Goal: Information Seeking & Learning: Learn about a topic

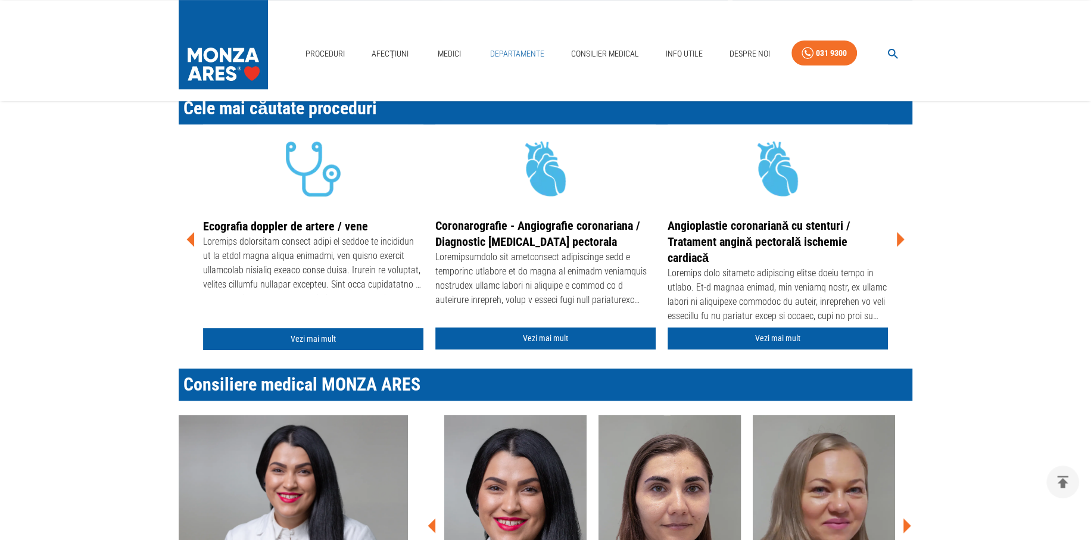
click at [511, 49] on link "Departamente" at bounding box center [517, 54] width 64 height 24
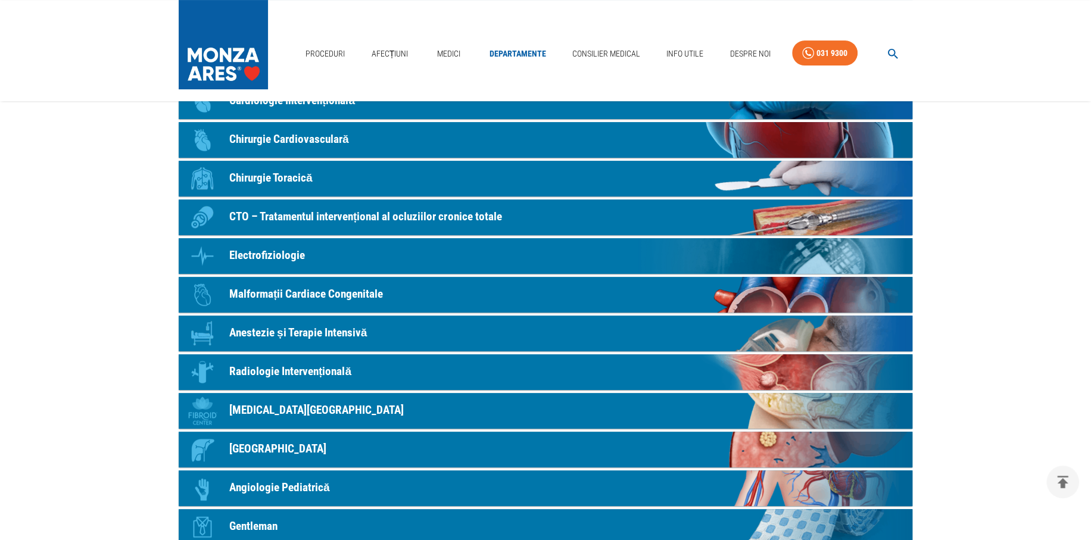
scroll to position [238, 0]
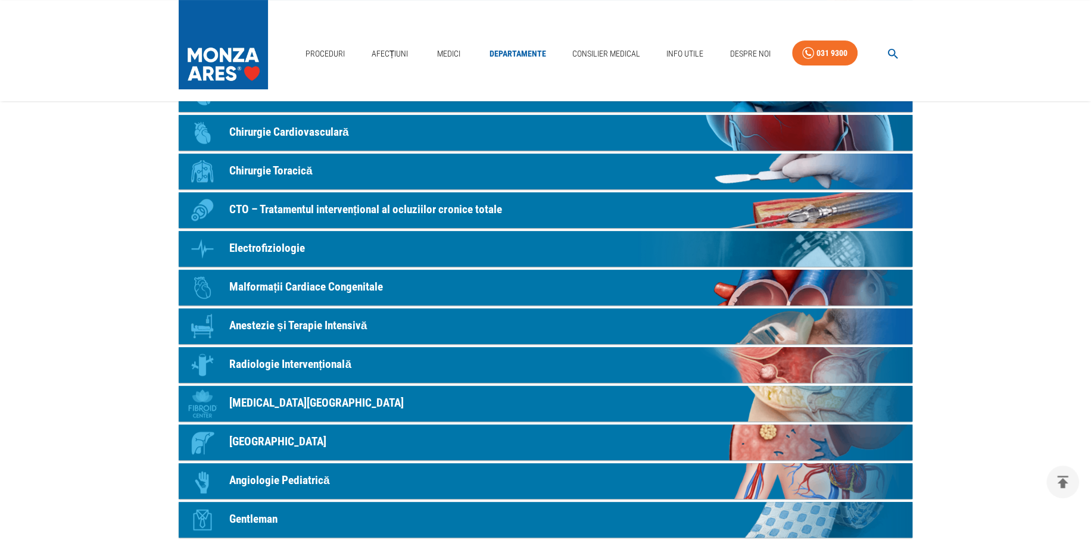
drag, startPoint x: 326, startPoint y: 334, endPoint x: 92, endPoint y: 290, distance: 238.1
click at [92, 290] on main "Acasă › Departamentele Departamentele MONZA ARES Icon Cardiologie Clinică Icon …" at bounding box center [545, 307] width 1091 height 853
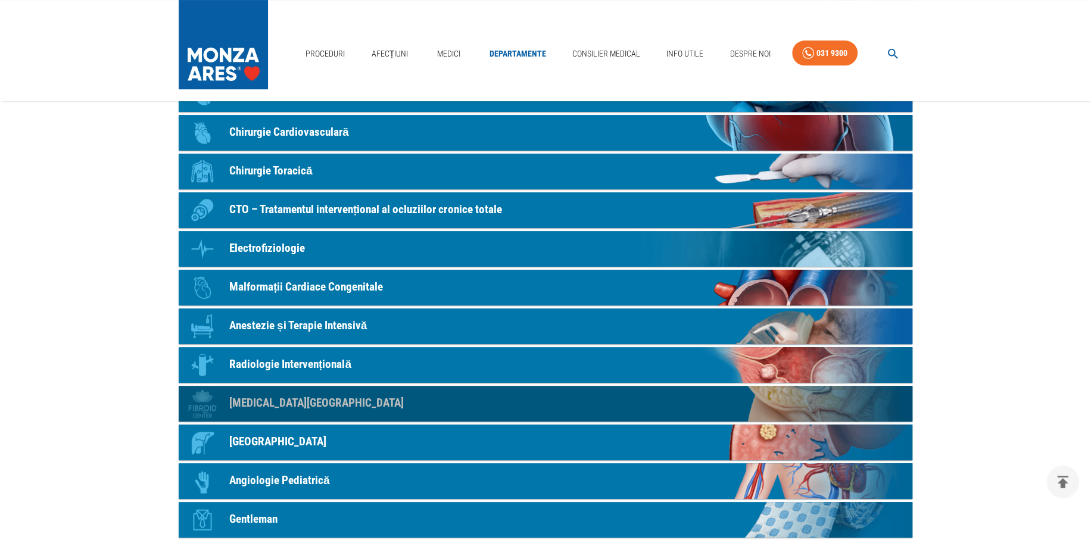
click at [279, 404] on p "[MEDICAL_DATA][GEOGRAPHIC_DATA]" at bounding box center [316, 403] width 174 height 17
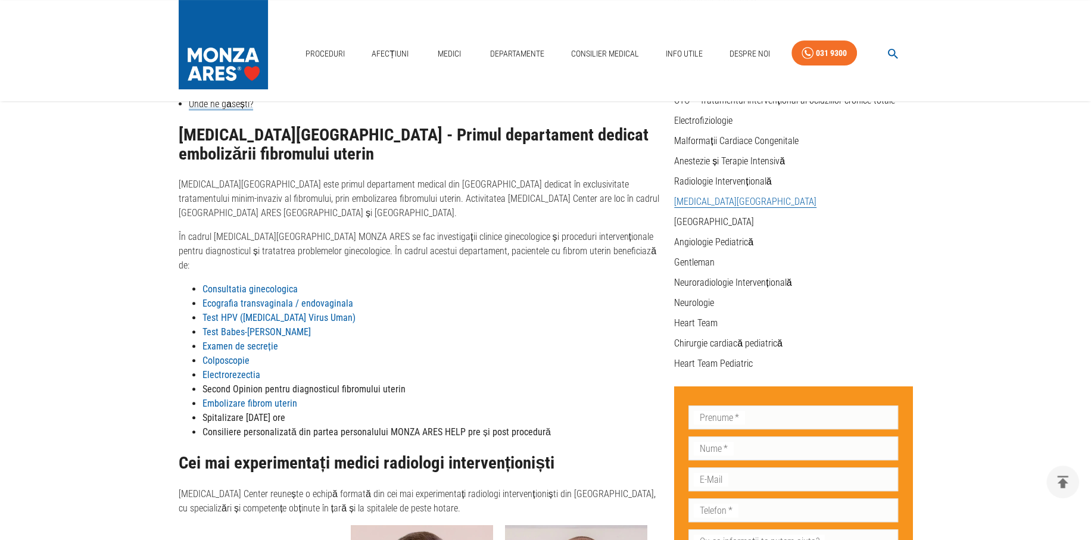
scroll to position [179, 0]
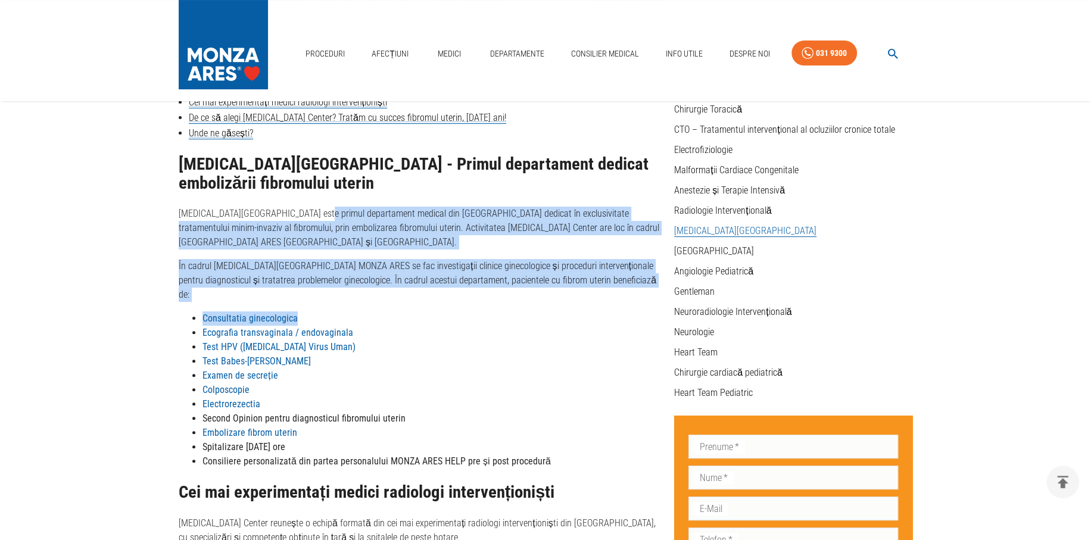
drag, startPoint x: 308, startPoint y: 213, endPoint x: 492, endPoint y: 288, distance: 198.5
click at [493, 311] on li "Consultatia ginecologica" at bounding box center [433, 318] width 462 height 14
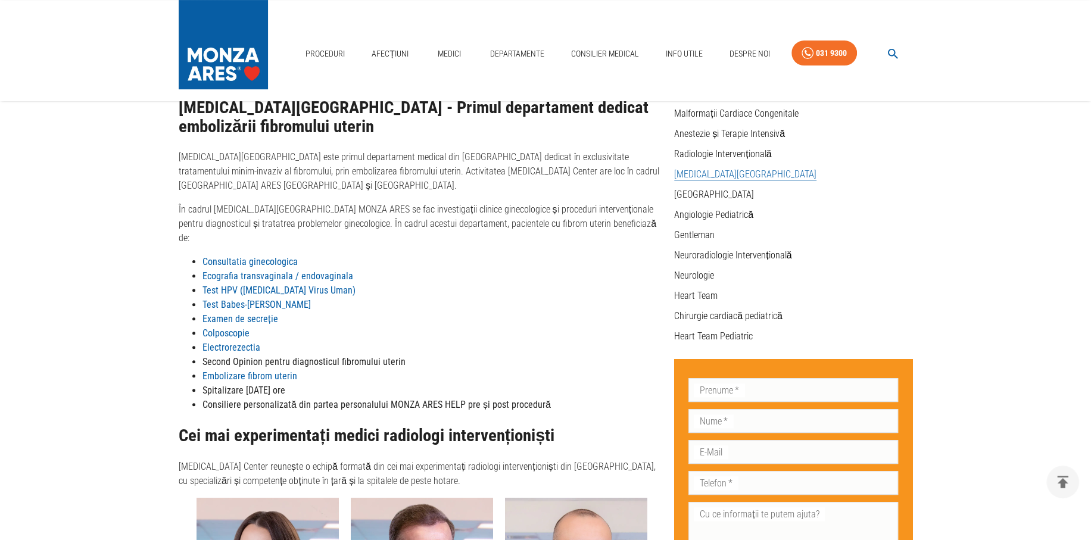
scroll to position [219, 0]
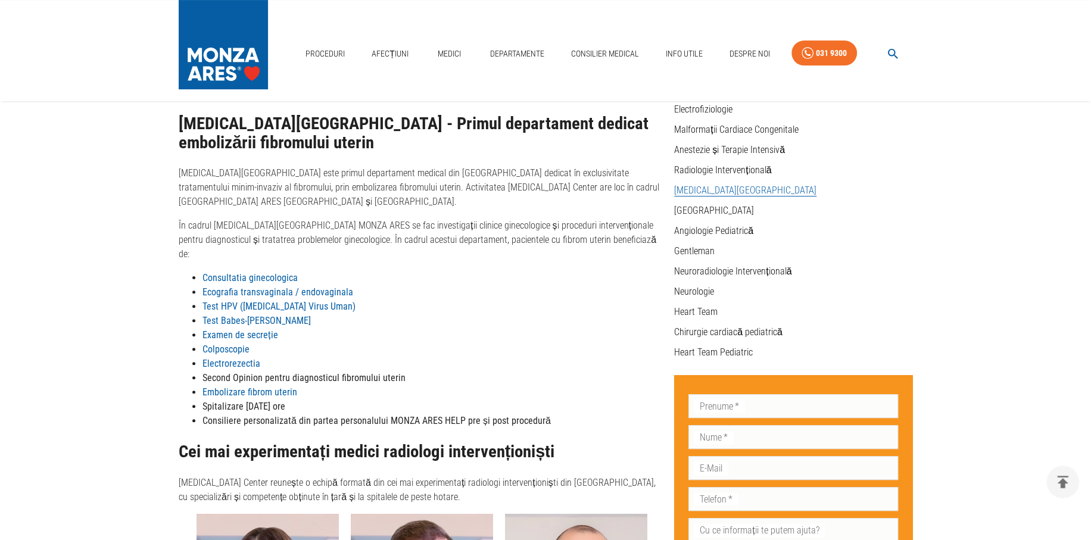
drag, startPoint x: 266, startPoint y: 319, endPoint x: 173, endPoint y: 329, distance: 93.5
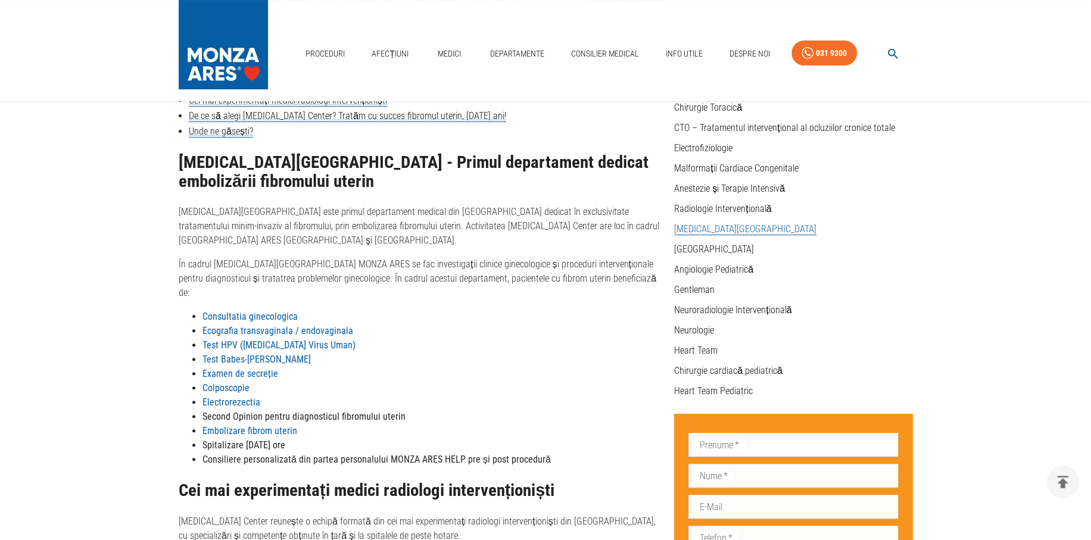
scroll to position [160, 0]
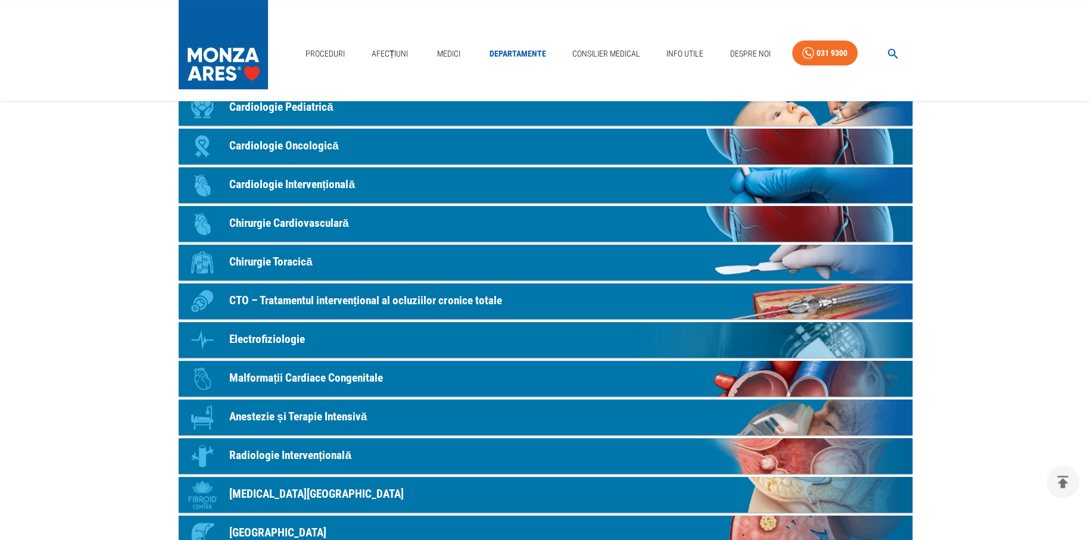
scroll to position [119, 0]
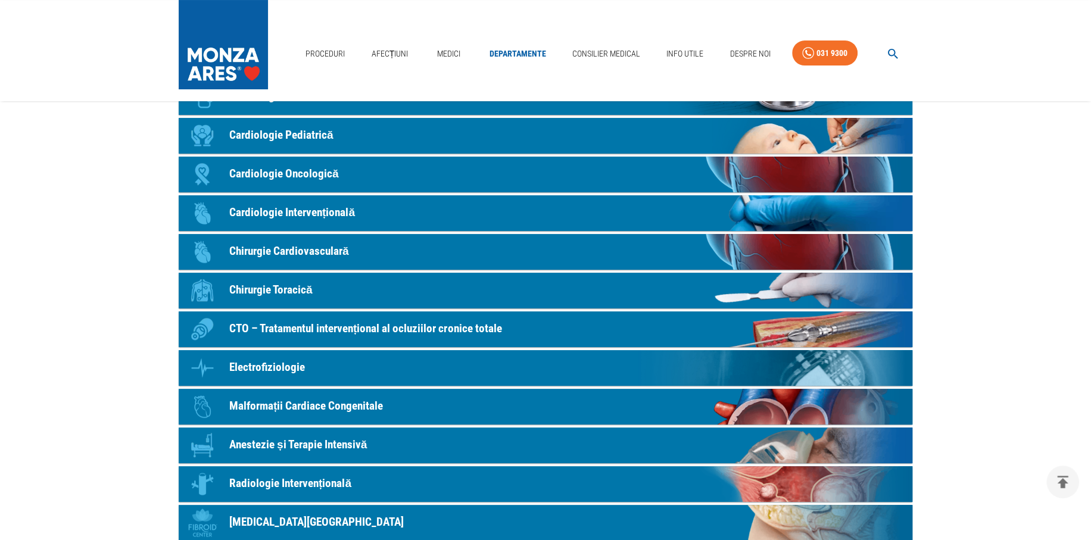
click at [311, 214] on p "Cardiologie Intervențională" at bounding box center [292, 212] width 126 height 17
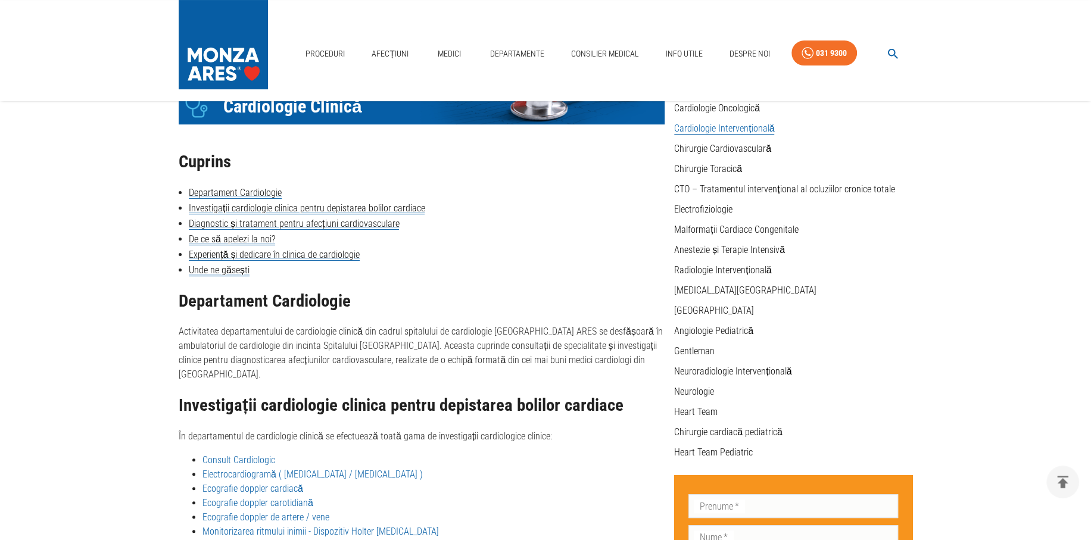
scroll to position [1584, 0]
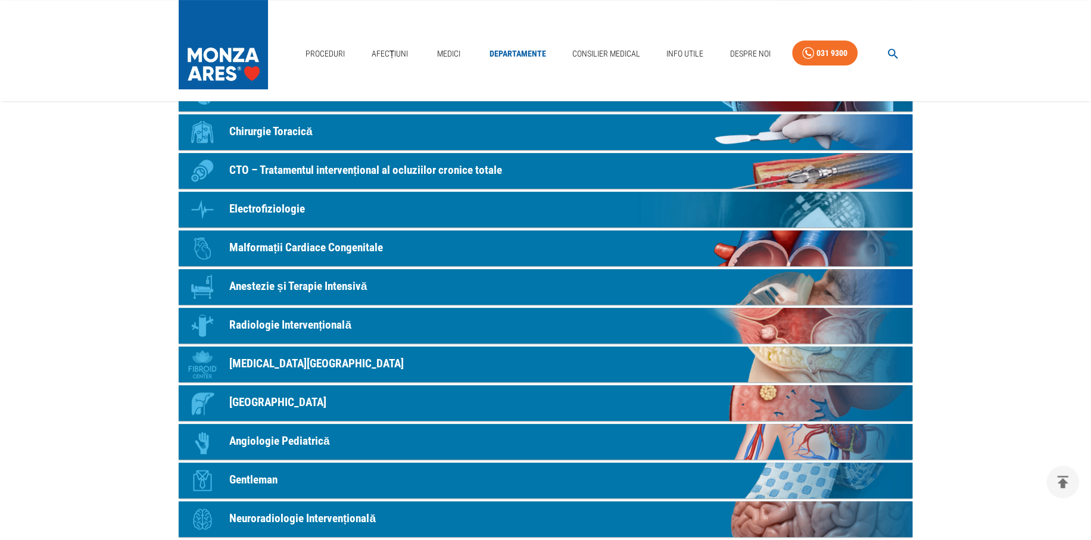
scroll to position [298, 0]
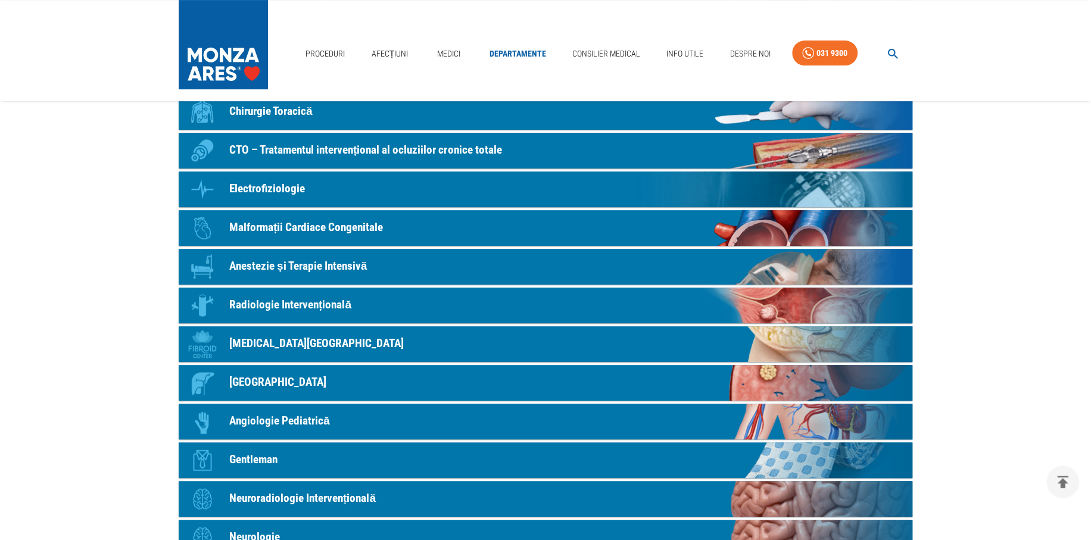
drag, startPoint x: 346, startPoint y: 329, endPoint x: 71, endPoint y: 294, distance: 277.4
click at [71, 294] on main "Acasă › Departamentele Departamentele MONZA ARES Icon Cardiologie Clinică Icon …" at bounding box center [545, 247] width 1091 height 853
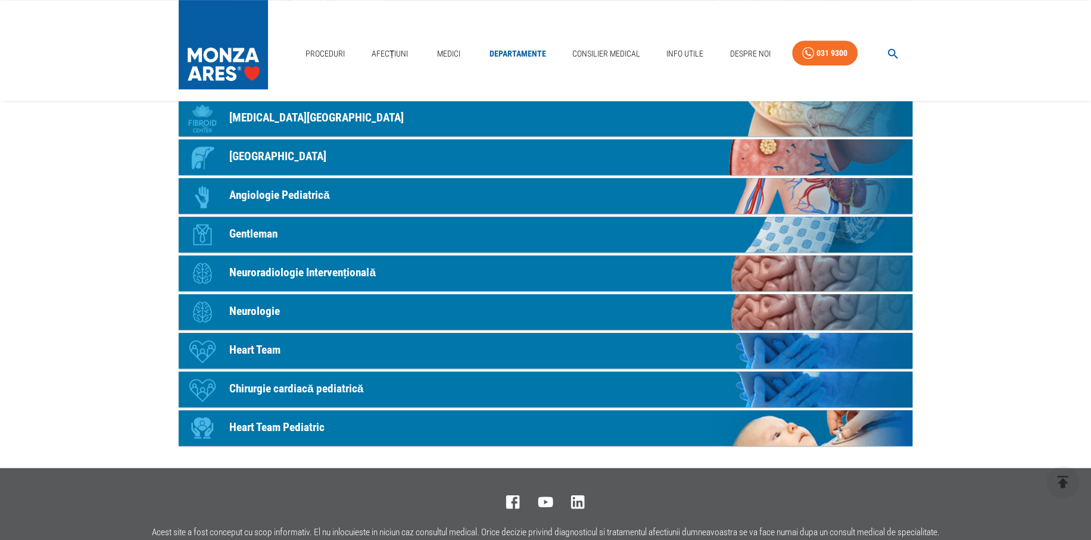
scroll to position [357, 0]
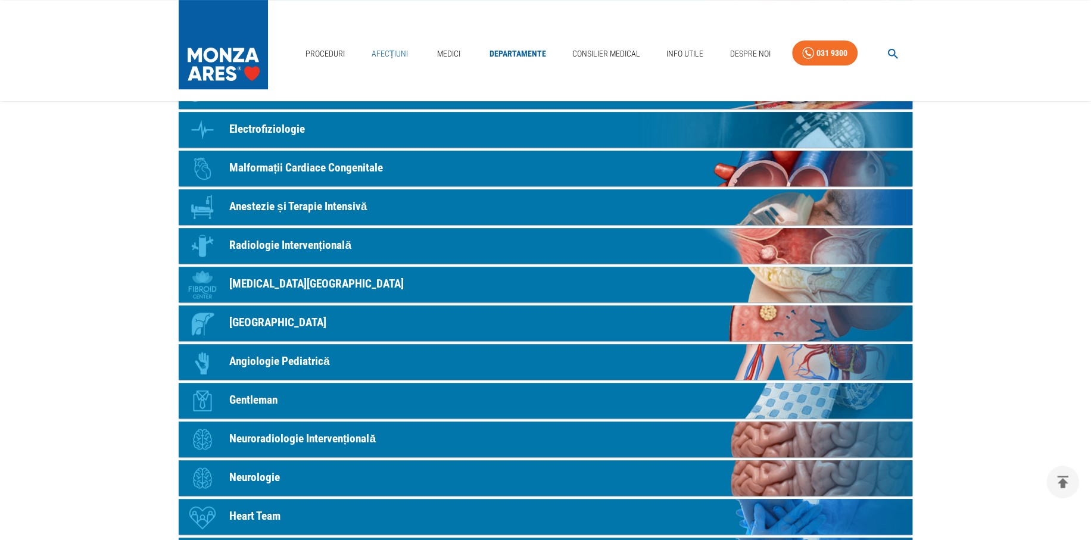
click at [385, 46] on link "Afecțiuni" at bounding box center [390, 54] width 46 height 24
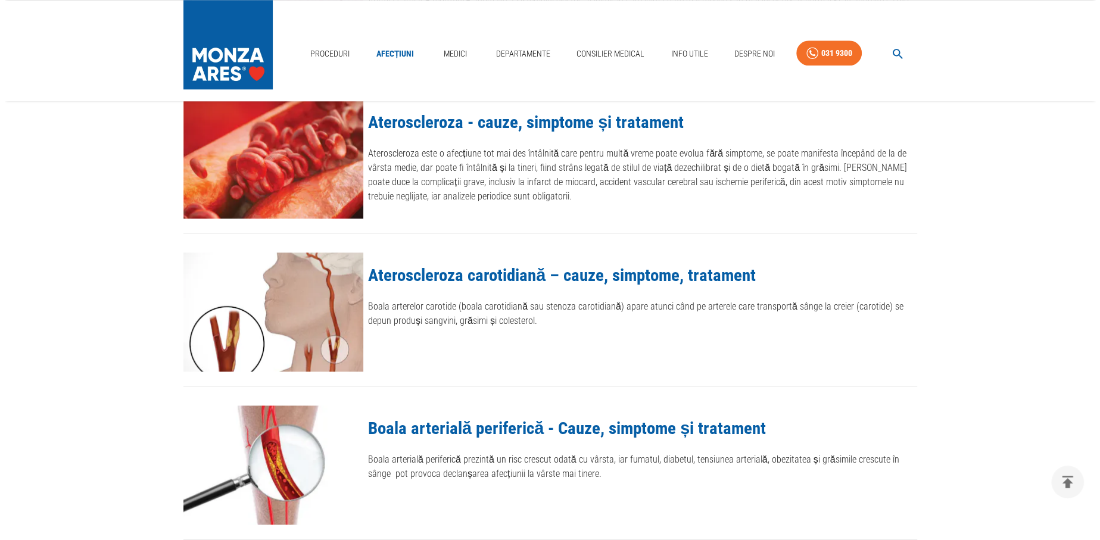
scroll to position [1250, 0]
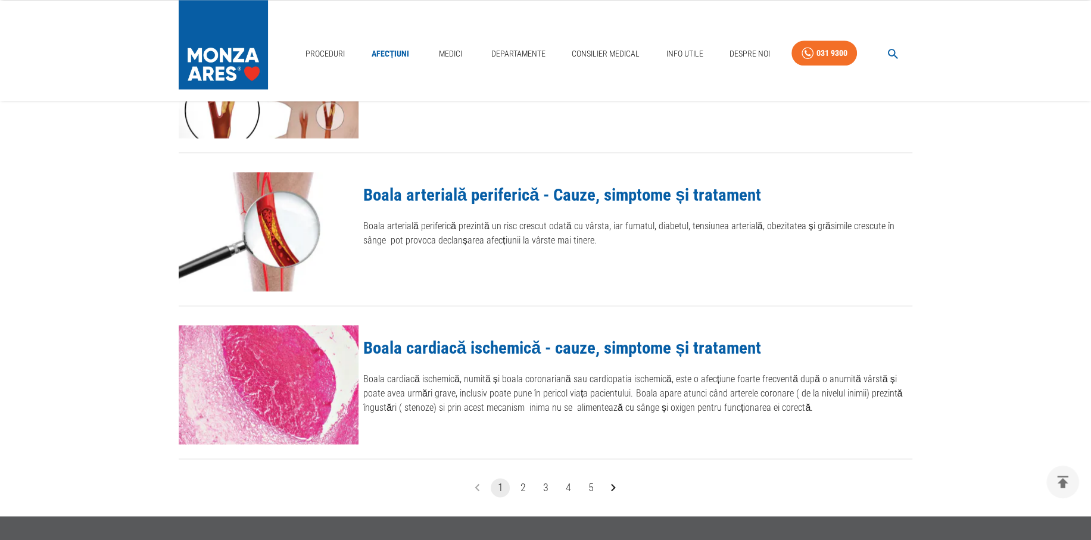
click at [889, 51] on icon "button" at bounding box center [893, 54] width 10 height 10
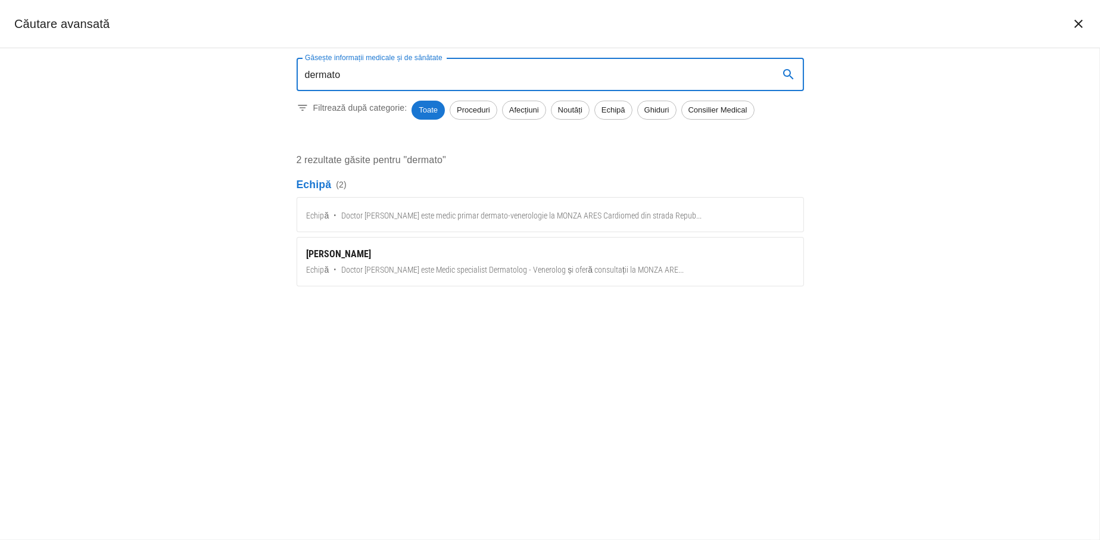
type input "dermato"
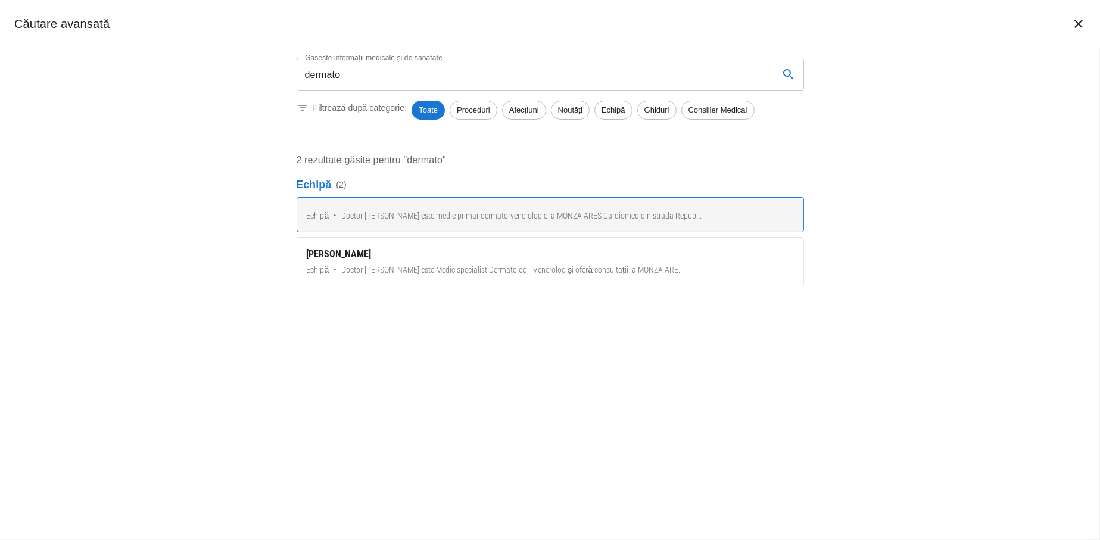
click at [432, 221] on span "Doctor [PERSON_NAME] este medic primar dermato-venerologie la MONZA ARES Cardio…" at bounding box center [521, 216] width 360 height 13
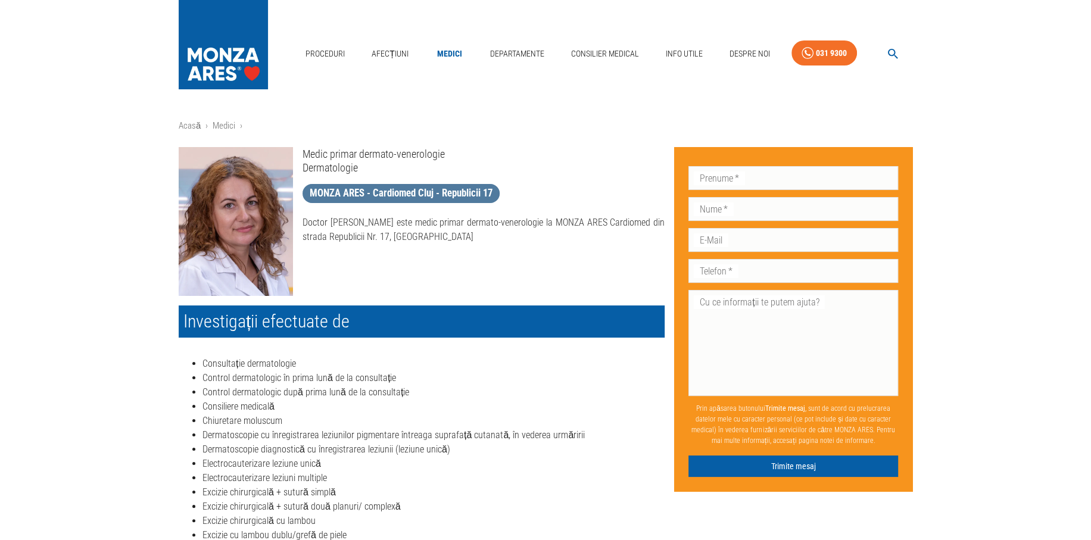
click at [395, 194] on span "MONZA ARES - Cardiomed Cluj - Republicii 17" at bounding box center [400, 193] width 197 height 15
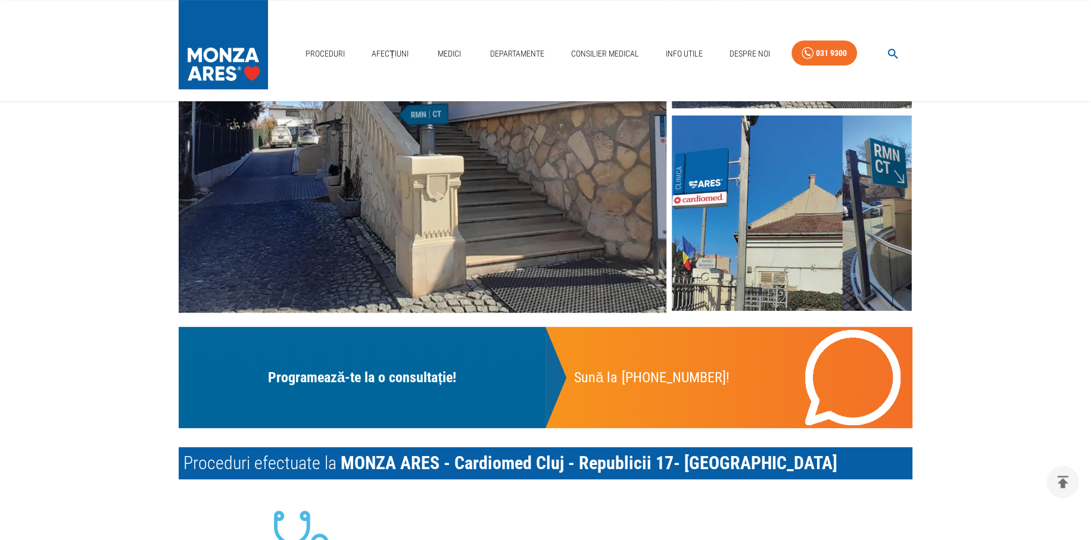
scroll to position [298, 0]
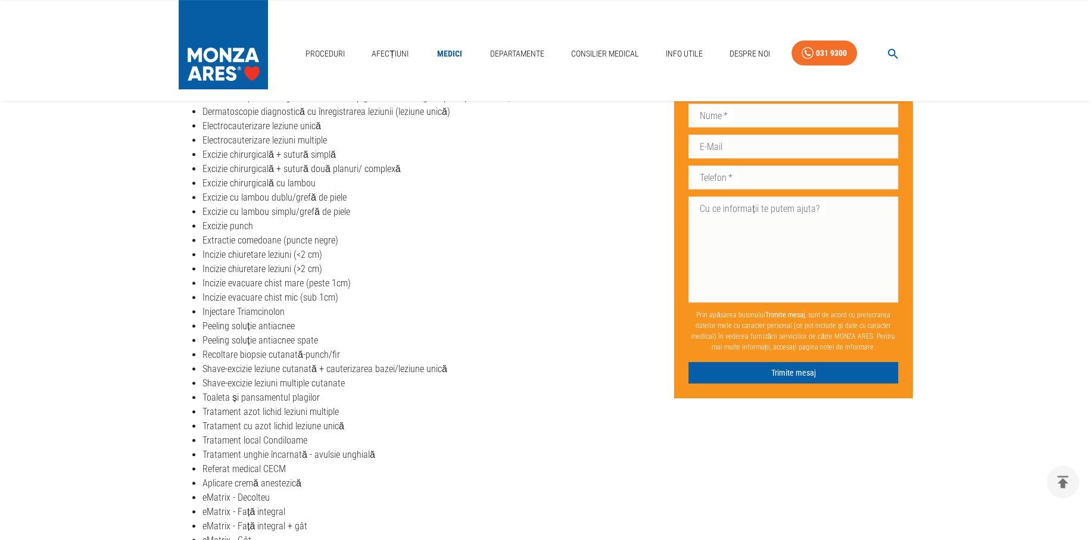
scroll to position [357, 0]
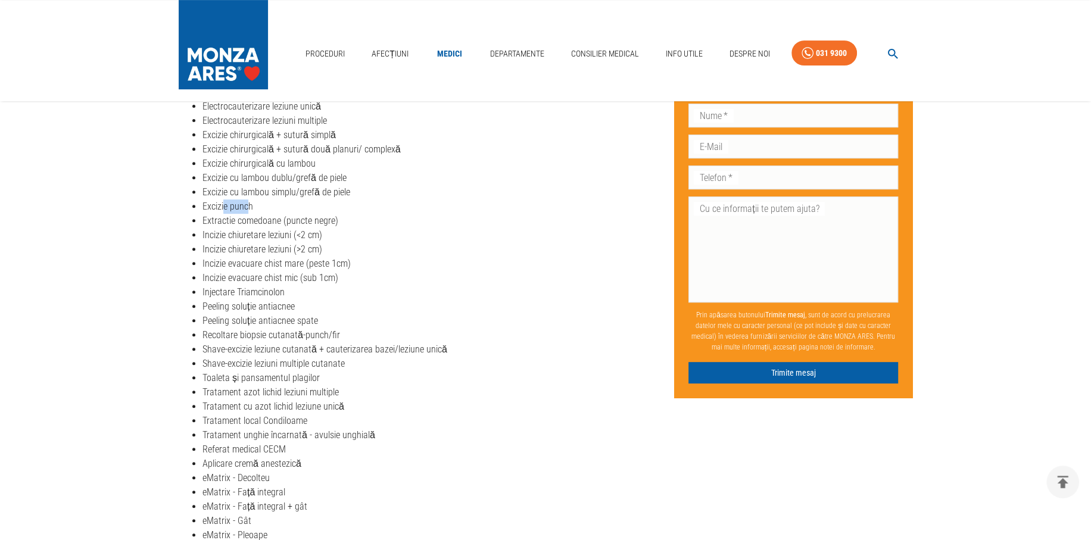
drag, startPoint x: 249, startPoint y: 205, endPoint x: 224, endPoint y: 211, distance: 25.0
click at [224, 211] on li "Excizie punch" at bounding box center [433, 206] width 462 height 14
drag, startPoint x: 252, startPoint y: 202, endPoint x: 232, endPoint y: 208, distance: 21.8
click at [232, 208] on li "Excizie punch" at bounding box center [433, 206] width 462 height 14
copy li "punch"
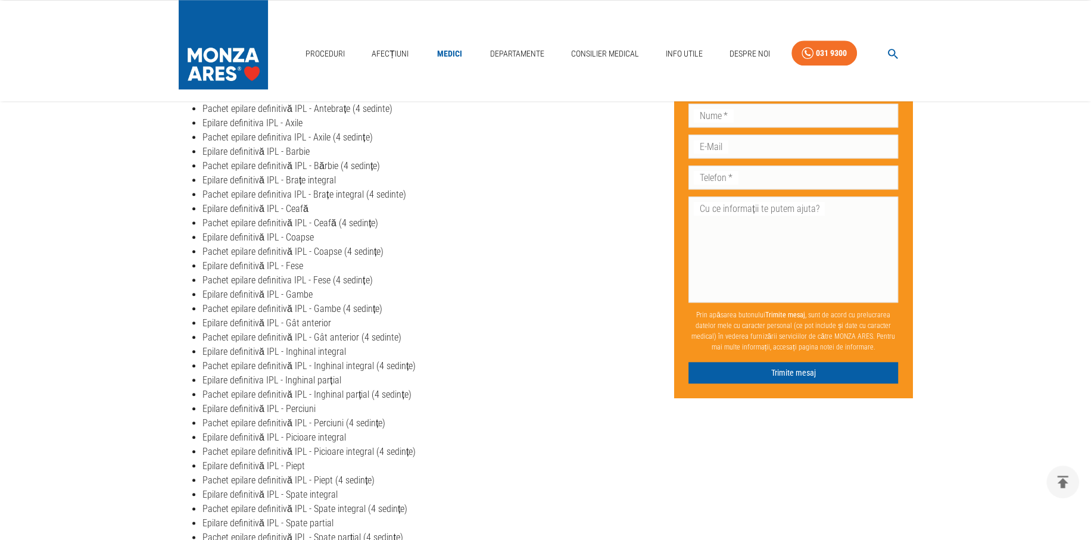
scroll to position [1429, 0]
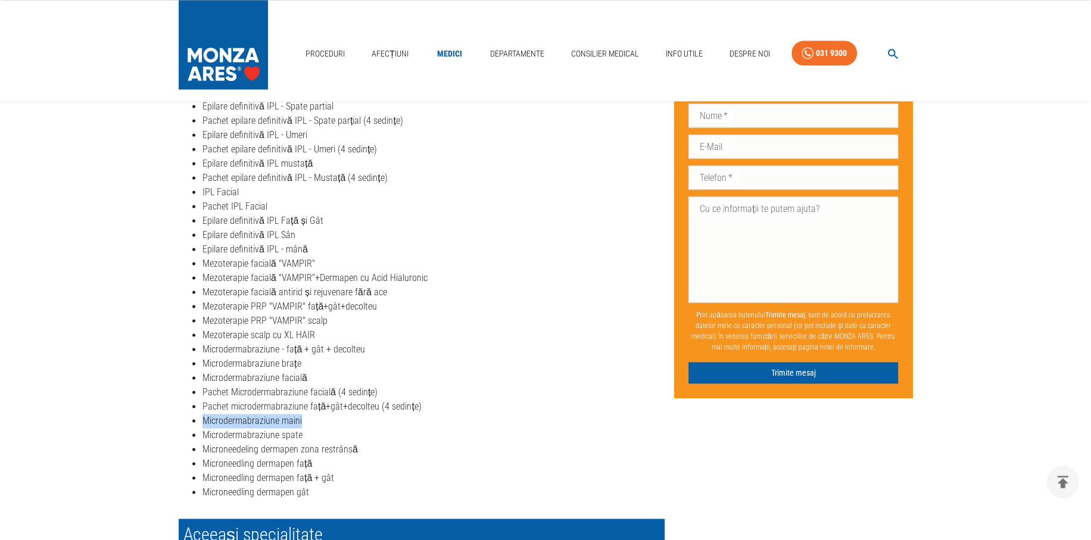
drag, startPoint x: 304, startPoint y: 423, endPoint x: 193, endPoint y: 413, distance: 111.8
click at [202, 414] on li "Microdermabraziune maini" at bounding box center [433, 421] width 462 height 14
copy li "Microdermabraziune maini"
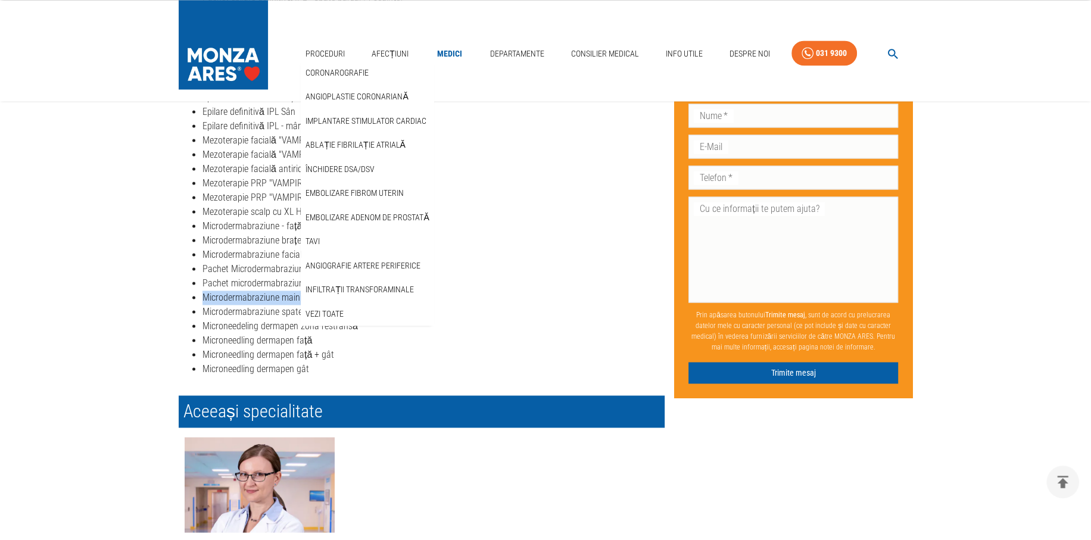
scroll to position [1548, 0]
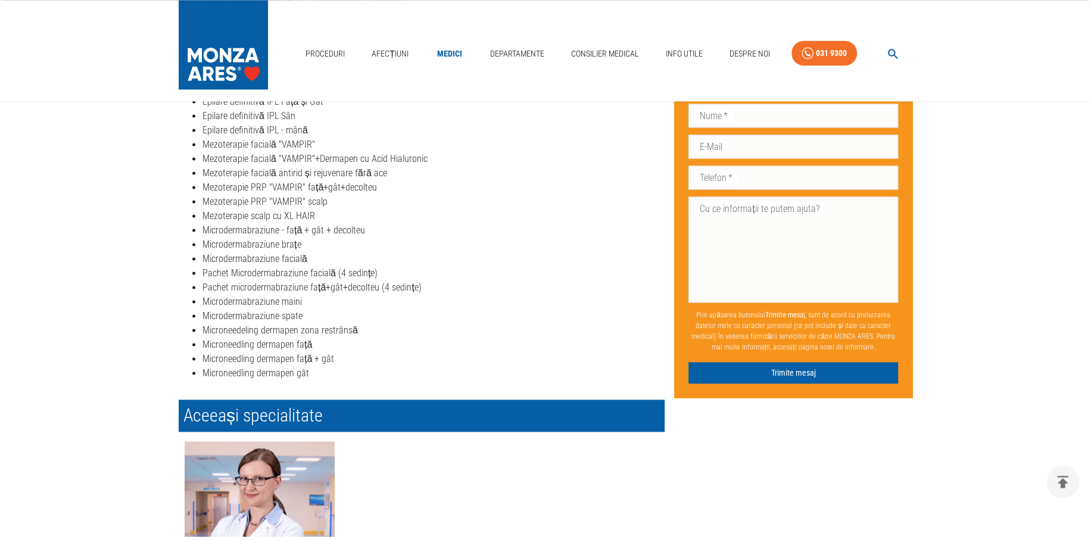
click at [372, 310] on li "Microdermabraziune spate" at bounding box center [433, 316] width 462 height 14
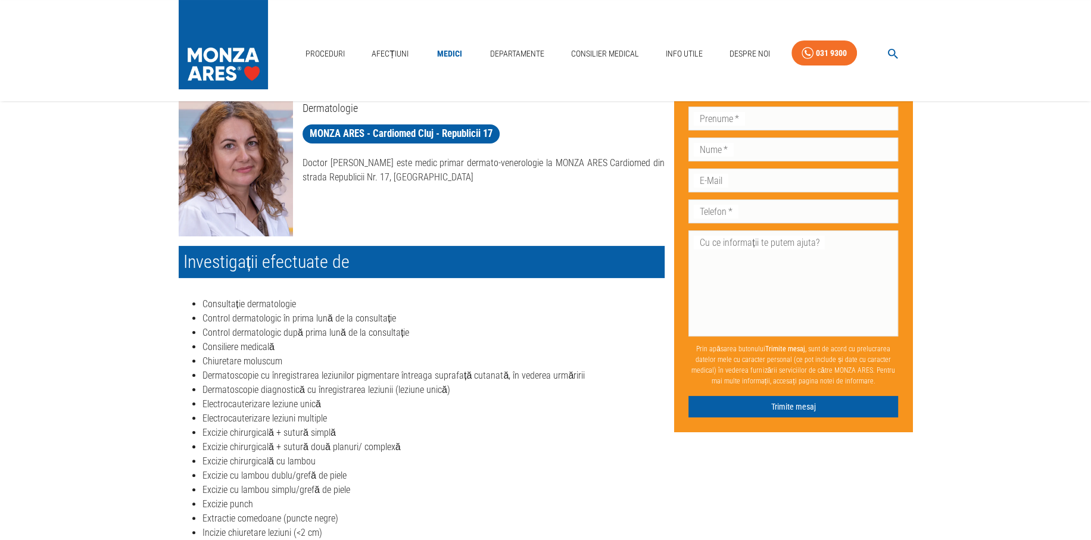
scroll to position [0, 0]
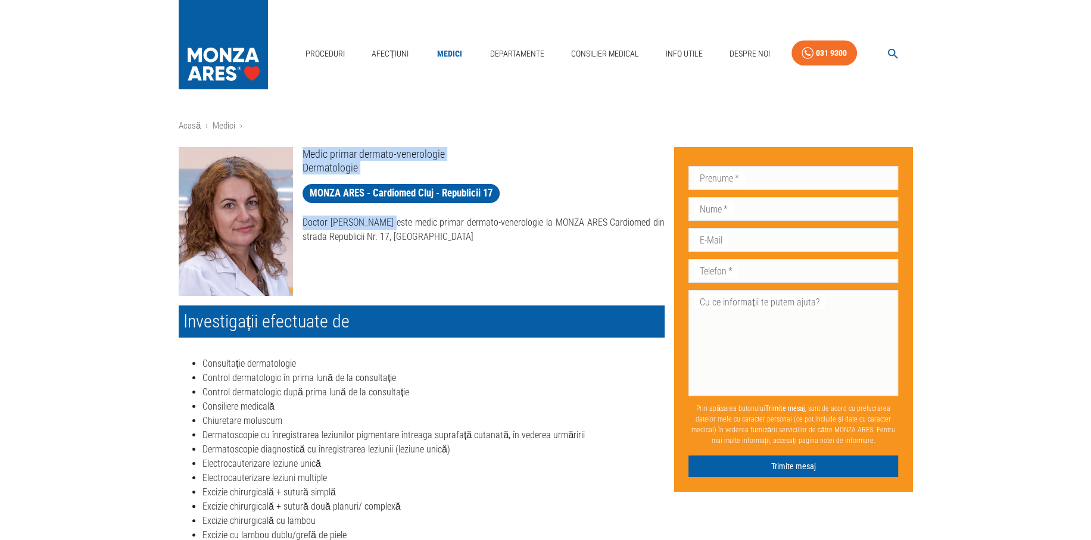
drag, startPoint x: 390, startPoint y: 223, endPoint x: 287, endPoint y: 216, distance: 103.3
click at [287, 216] on div "Medic primar dermato-venerologie Dermatologie MONZA ARES - Cardiomed Cluj - Rep…" at bounding box center [416, 217] width 495 height 158
click at [430, 234] on p "Doctor [PERSON_NAME] este medic primar dermato-venerologie la MONZA ARES Cardio…" at bounding box center [483, 230] width 362 height 29
drag, startPoint x: 389, startPoint y: 221, endPoint x: 302, endPoint y: 223, distance: 87.5
click at [302, 223] on p "Doctor [PERSON_NAME] este medic primar dermato-venerologie la MONZA ARES Cardio…" at bounding box center [483, 230] width 362 height 29
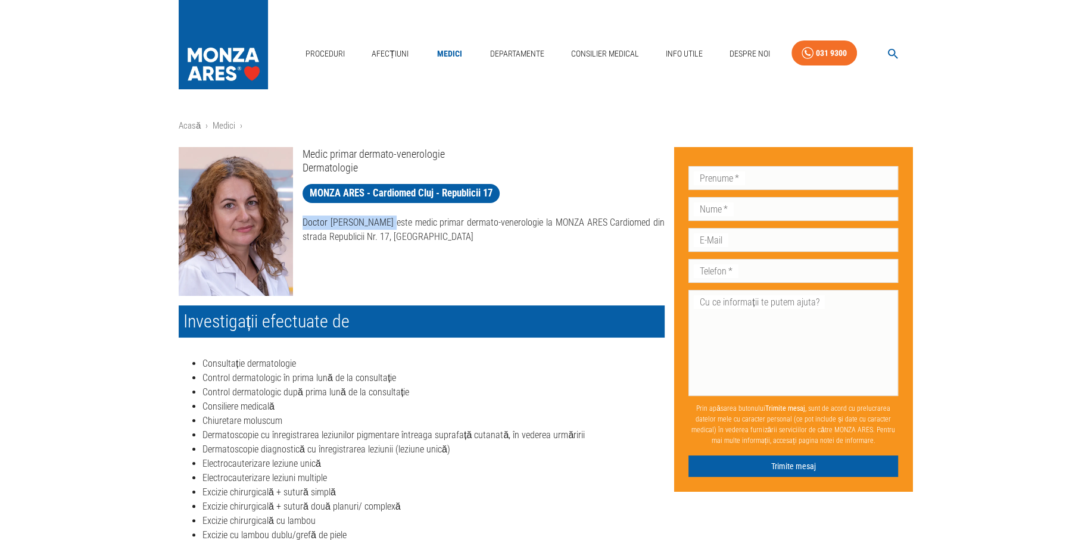
copy p "Doctor [PERSON_NAME]"
click at [226, 125] on link "Medici" at bounding box center [224, 125] width 23 height 11
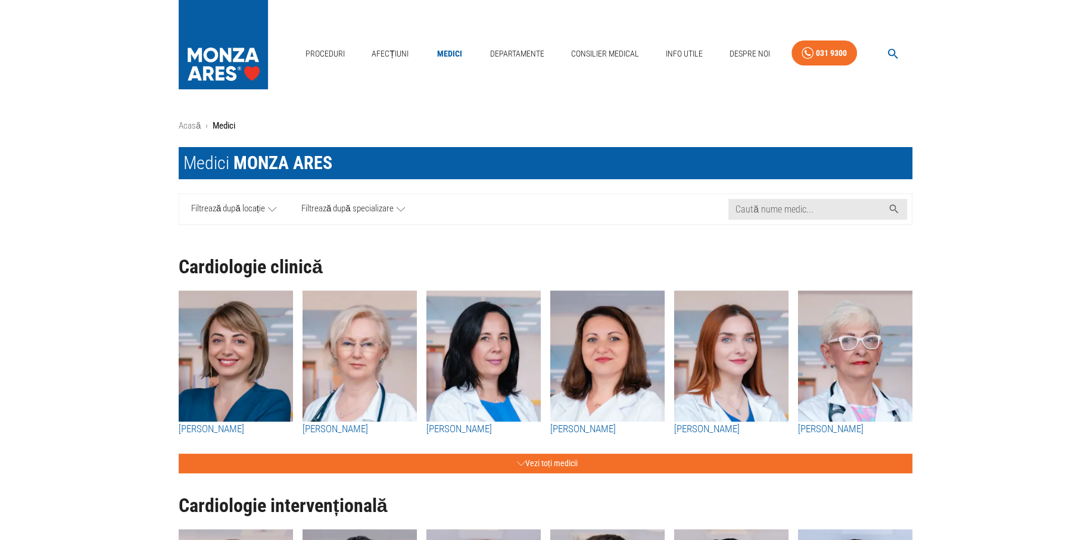
click at [891, 49] on icon "button" at bounding box center [893, 54] width 10 height 10
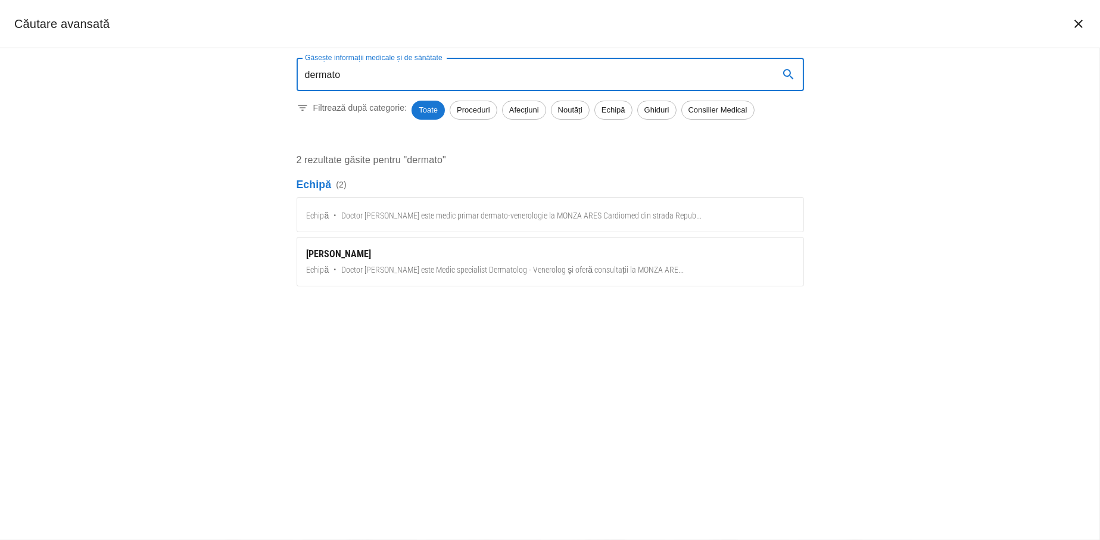
type input "dermato"
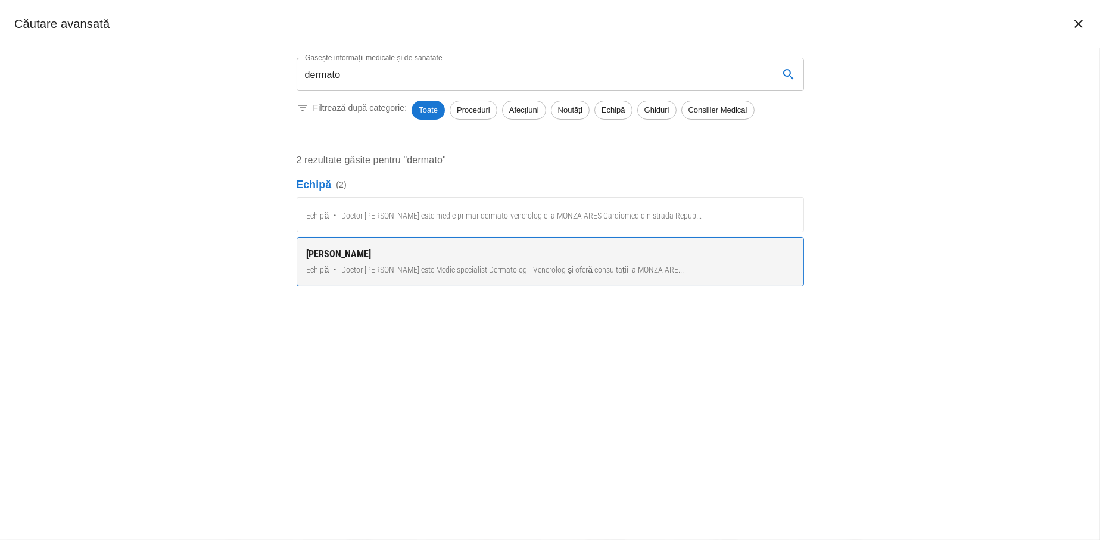
click at [333, 247] on div "[PERSON_NAME]" at bounding box center [550, 254] width 487 height 14
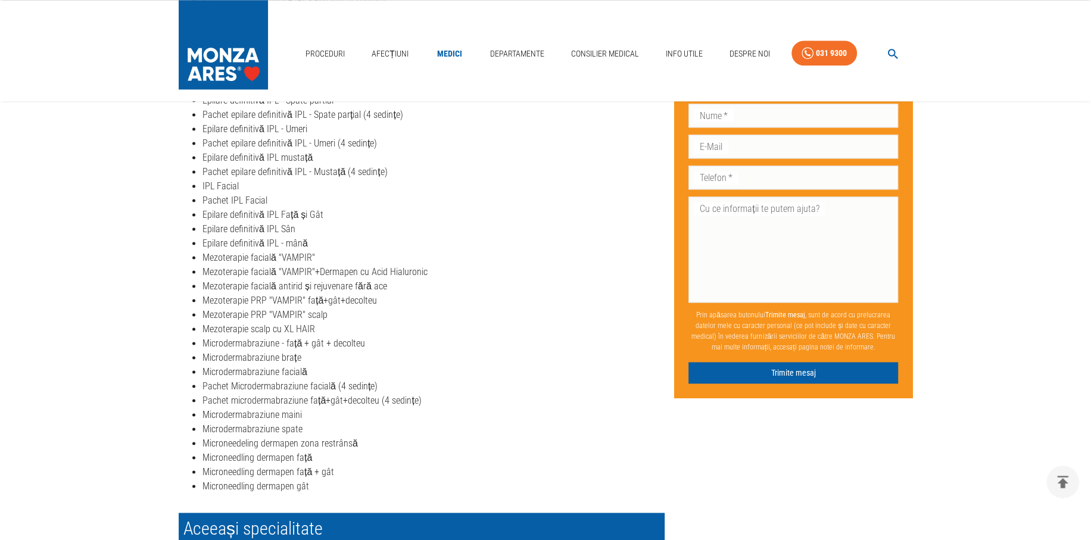
scroll to position [1429, 0]
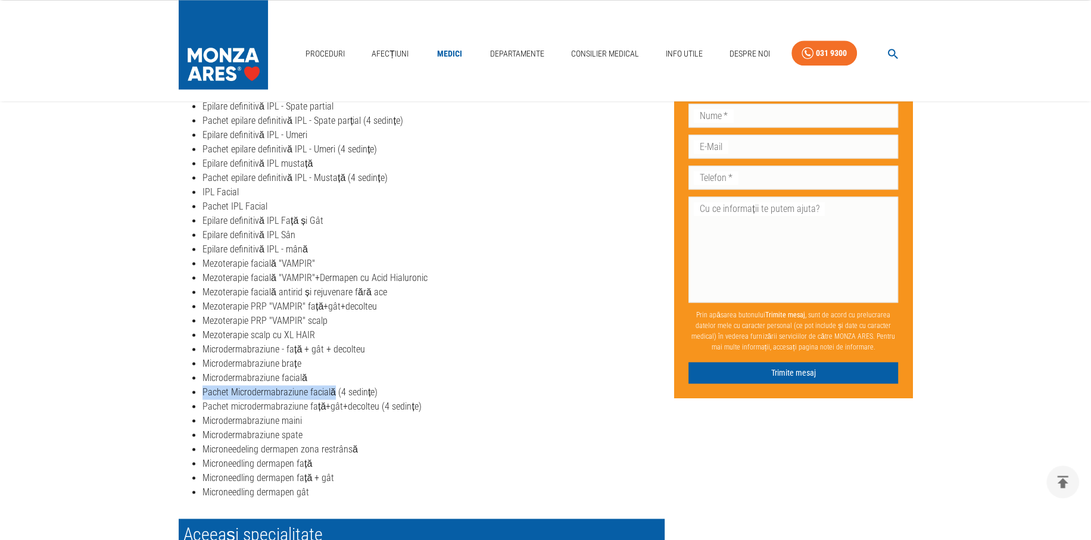
drag, startPoint x: 331, startPoint y: 394, endPoint x: 201, endPoint y: 389, distance: 130.5
copy li "Pachet Microdermabraziune facială"
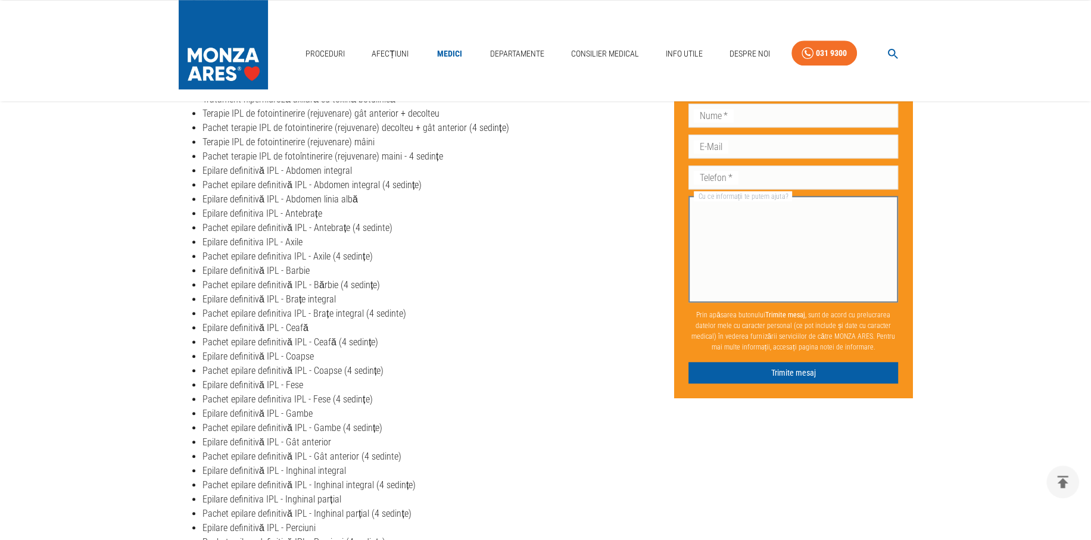
click at [781, 236] on textarea "Cu ce informații te putem ajuta?" at bounding box center [793, 250] width 193 height 96
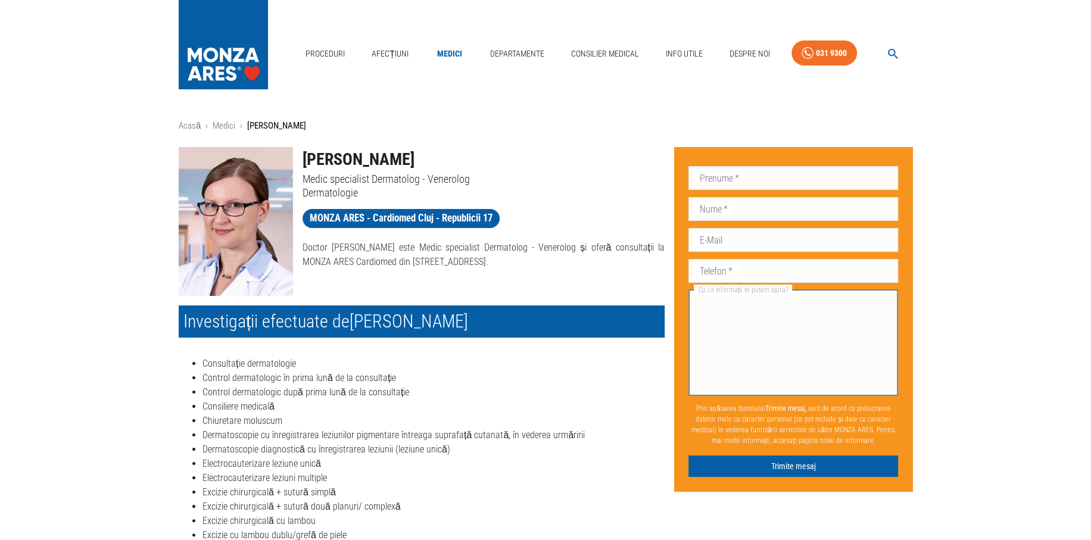
scroll to position [0, 0]
click at [891, 51] on icon "button" at bounding box center [893, 54] width 14 height 14
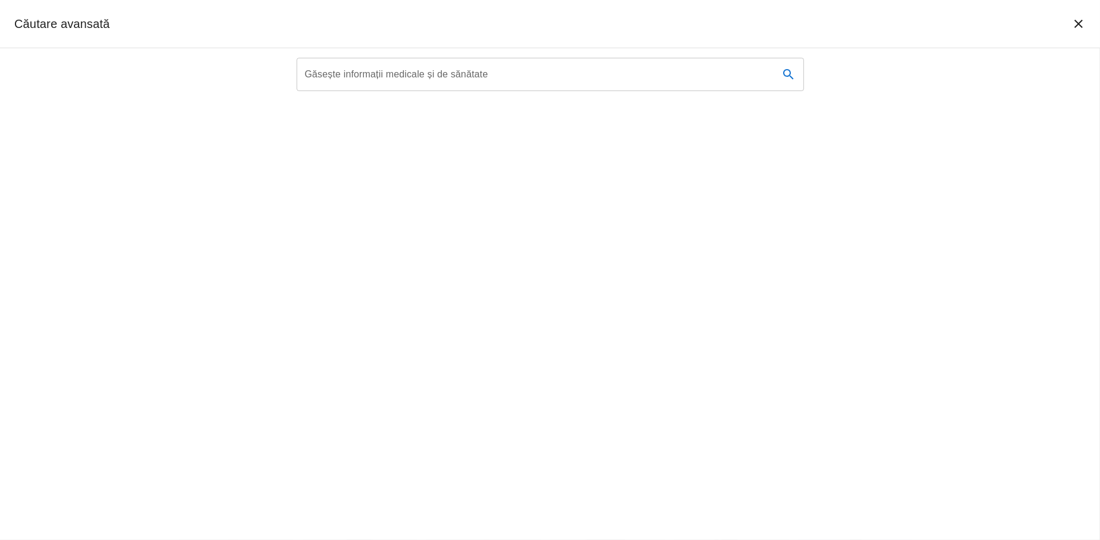
click at [1072, 23] on icon "închide căutarea" at bounding box center [1078, 24] width 14 height 14
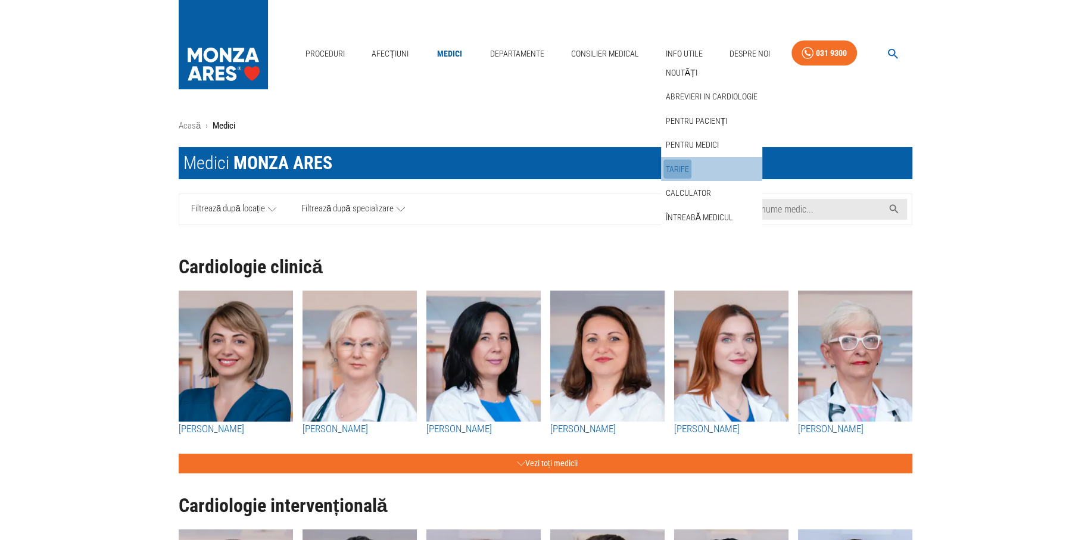
click at [684, 166] on link "Tarife" at bounding box center [677, 170] width 28 height 20
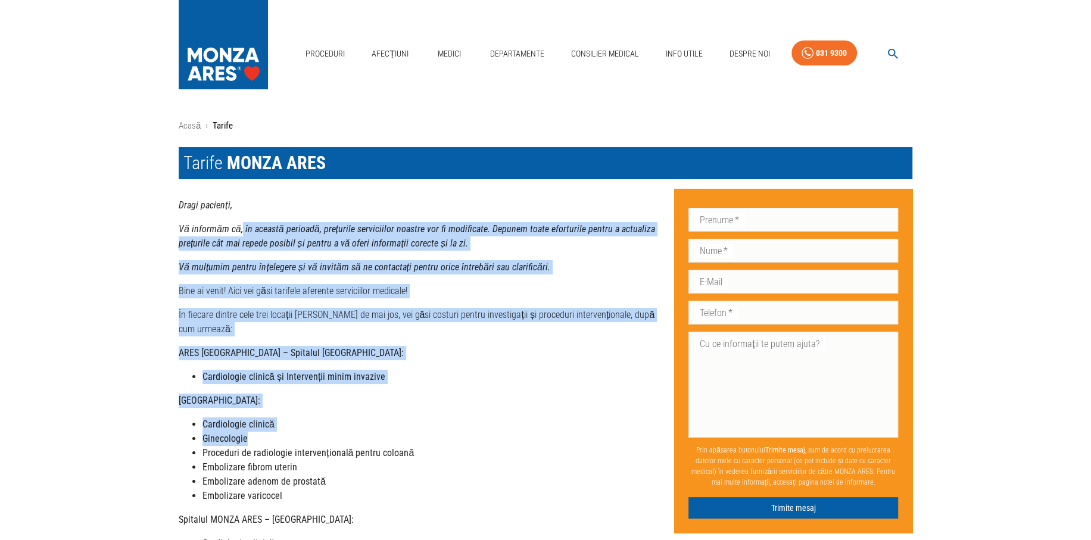
drag, startPoint x: 238, startPoint y: 233, endPoint x: 475, endPoint y: 422, distance: 302.9
click at [475, 422] on div "Dragi pacienți, Vă informăm că, în această perioadă, prețurile serviciilor noas…" at bounding box center [422, 519] width 486 height 643
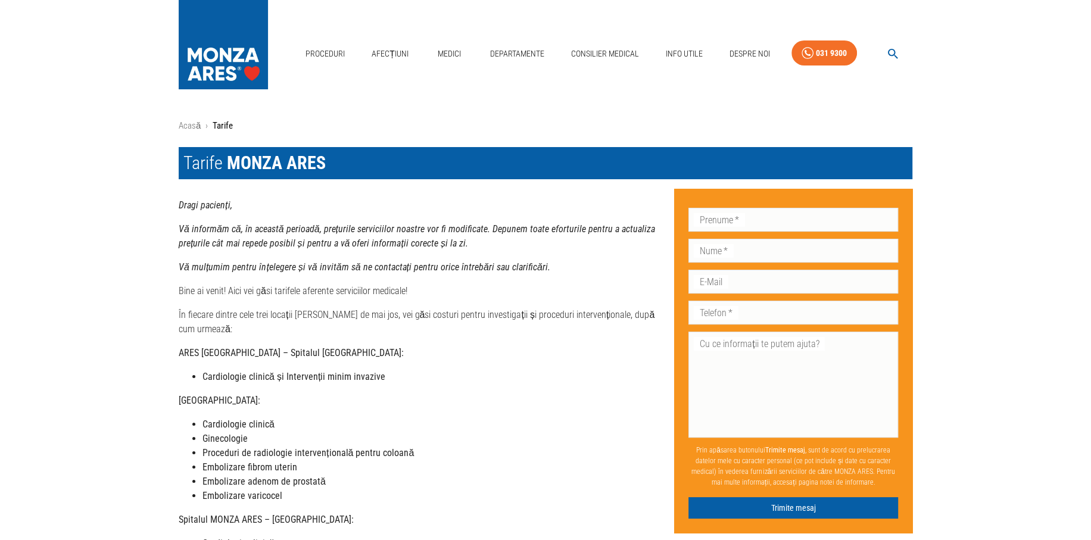
click at [449, 446] on li "Proceduri de radiologie intervențională pentru coloană" at bounding box center [433, 453] width 462 height 14
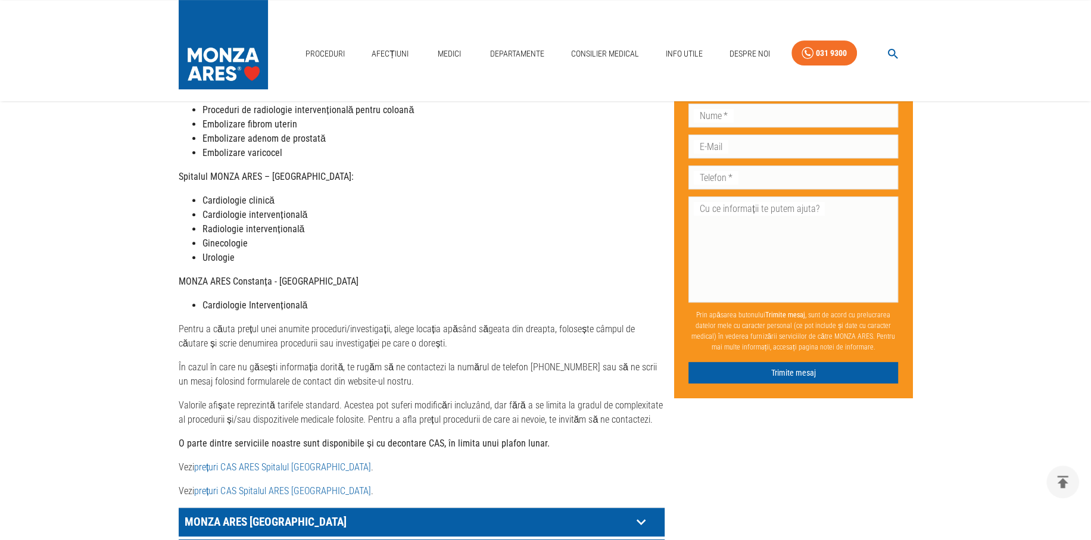
scroll to position [536, 0]
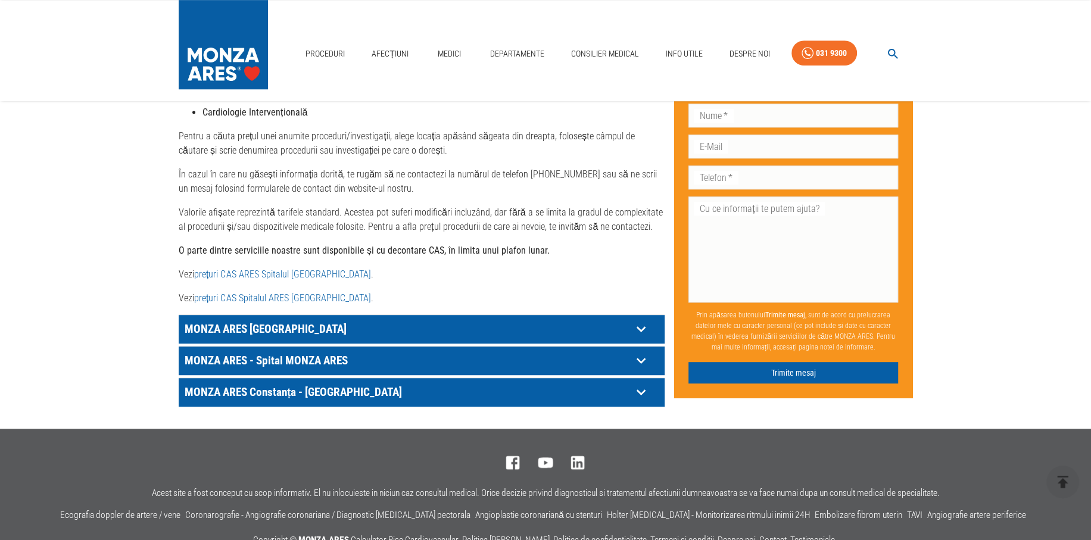
click at [227, 320] on p "MONZA ARES [GEOGRAPHIC_DATA]" at bounding box center [407, 329] width 450 height 18
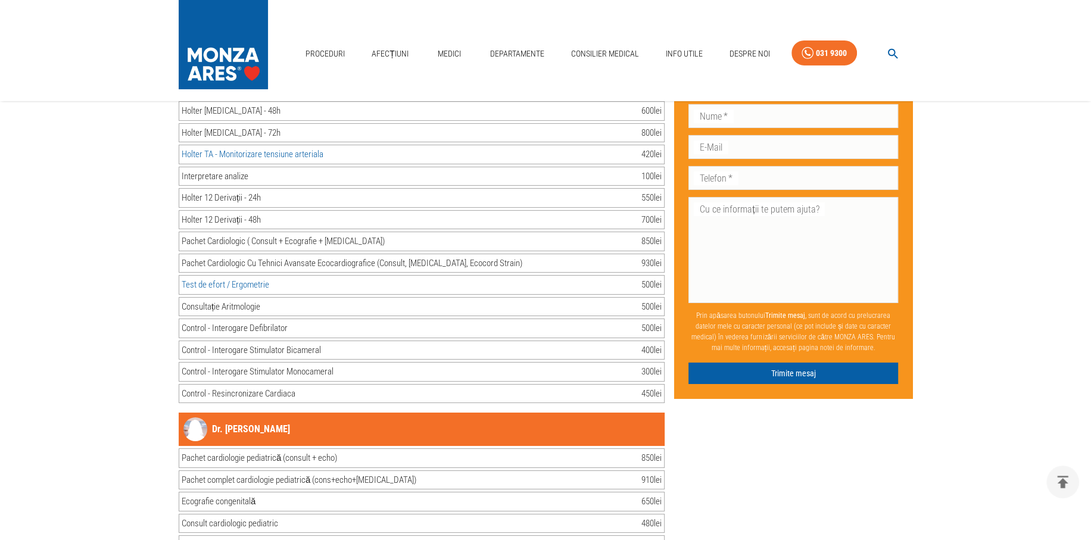
scroll to position [23784, 0]
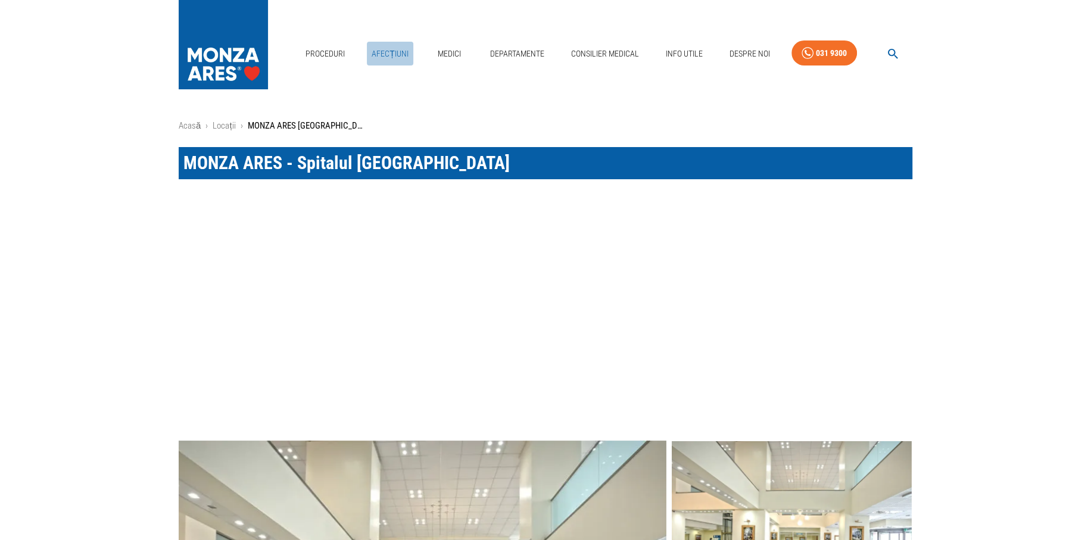
click at [388, 52] on link "Afecțiuni" at bounding box center [390, 54] width 46 height 24
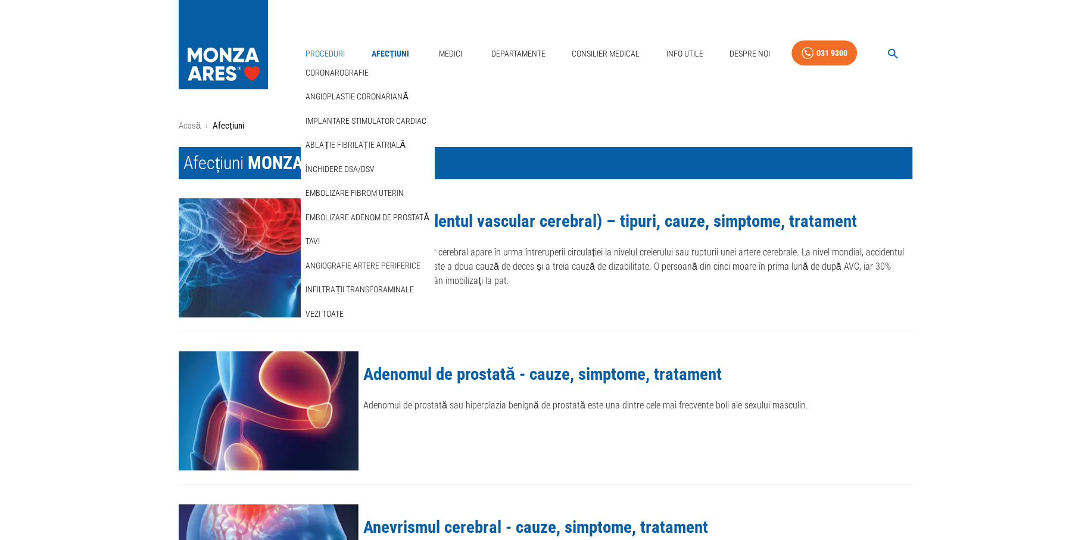
click at [301, 53] on link "Proceduri" at bounding box center [325, 54] width 49 height 24
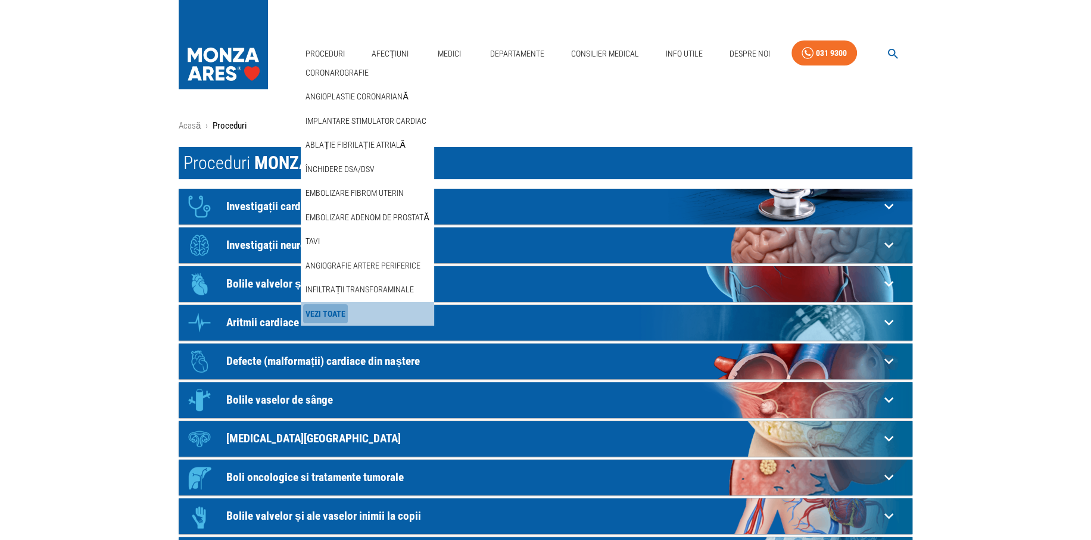
click at [332, 309] on link "Vezi Toate" at bounding box center [325, 314] width 45 height 20
click at [329, 309] on link "Vezi Toate" at bounding box center [325, 314] width 45 height 20
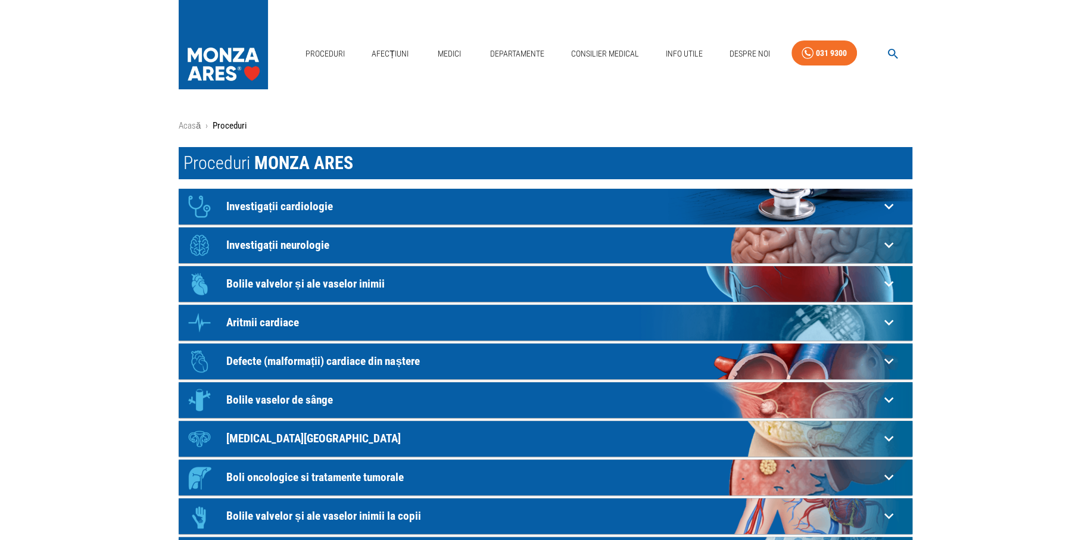
click at [894, 49] on icon "button" at bounding box center [893, 54] width 14 height 14
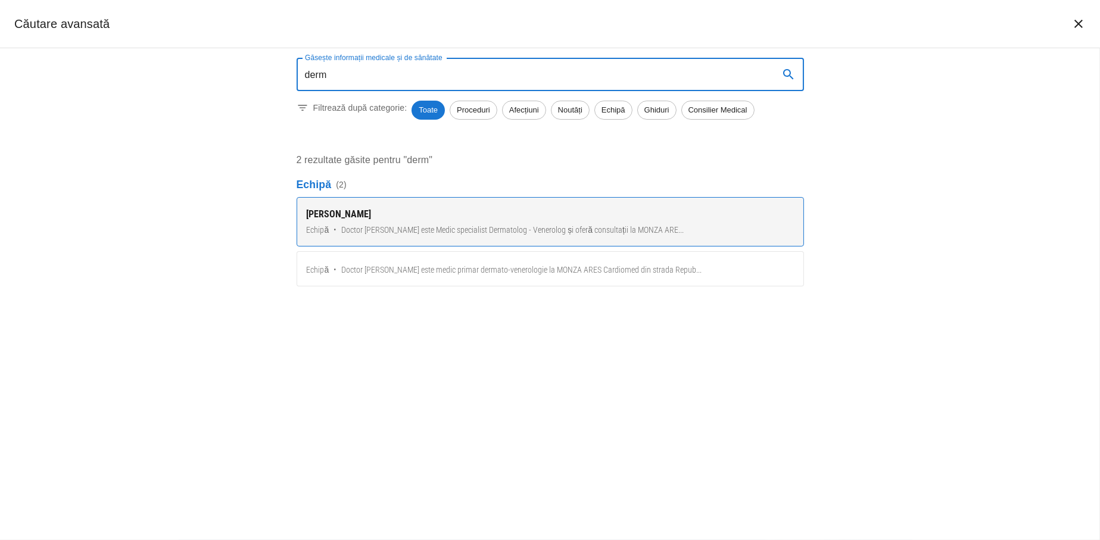
type input "derm"
